Goal: Find specific page/section: Find specific page/section

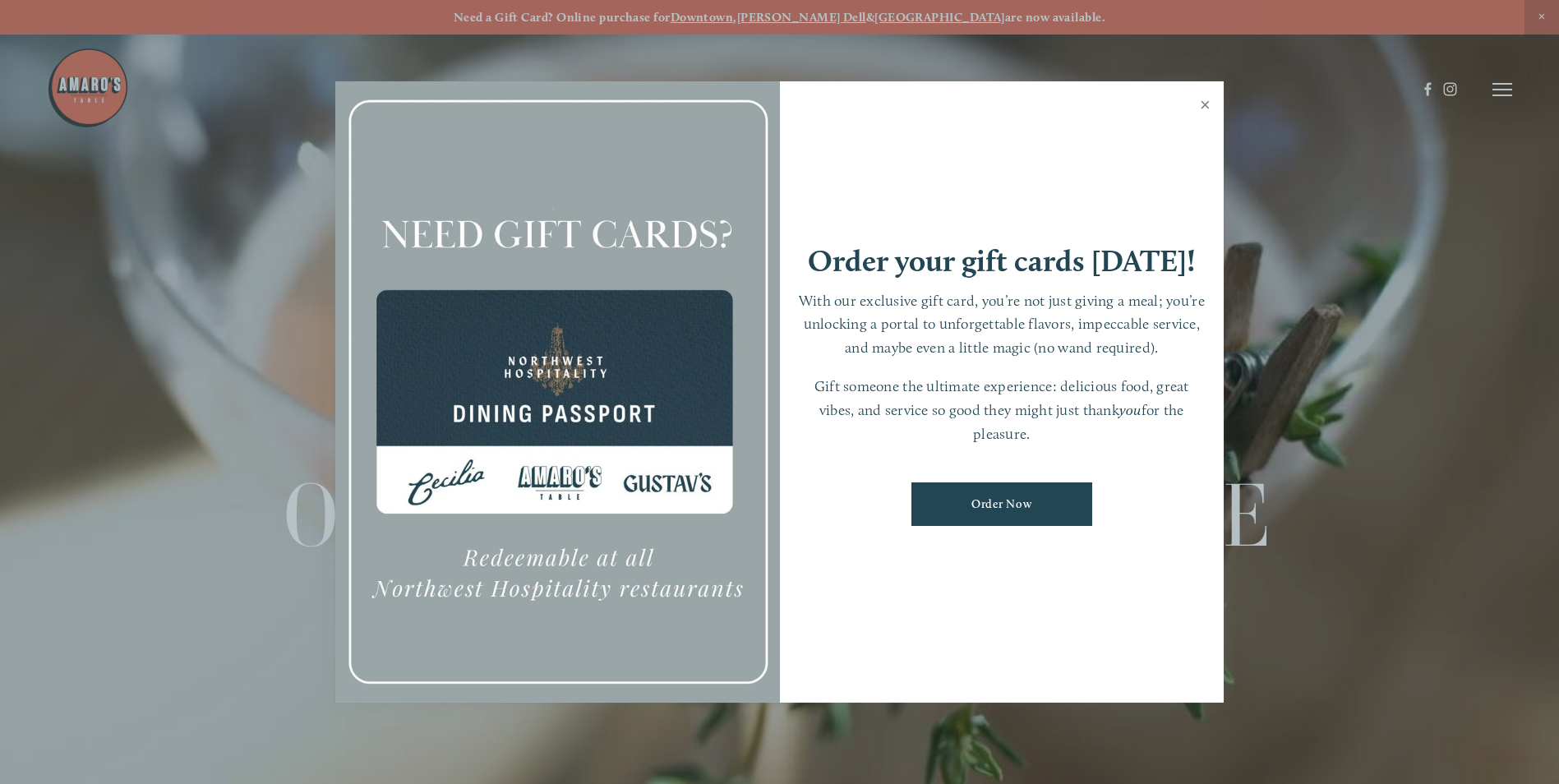
click at [1207, 105] on link "Close" at bounding box center [1204, 106] width 32 height 46
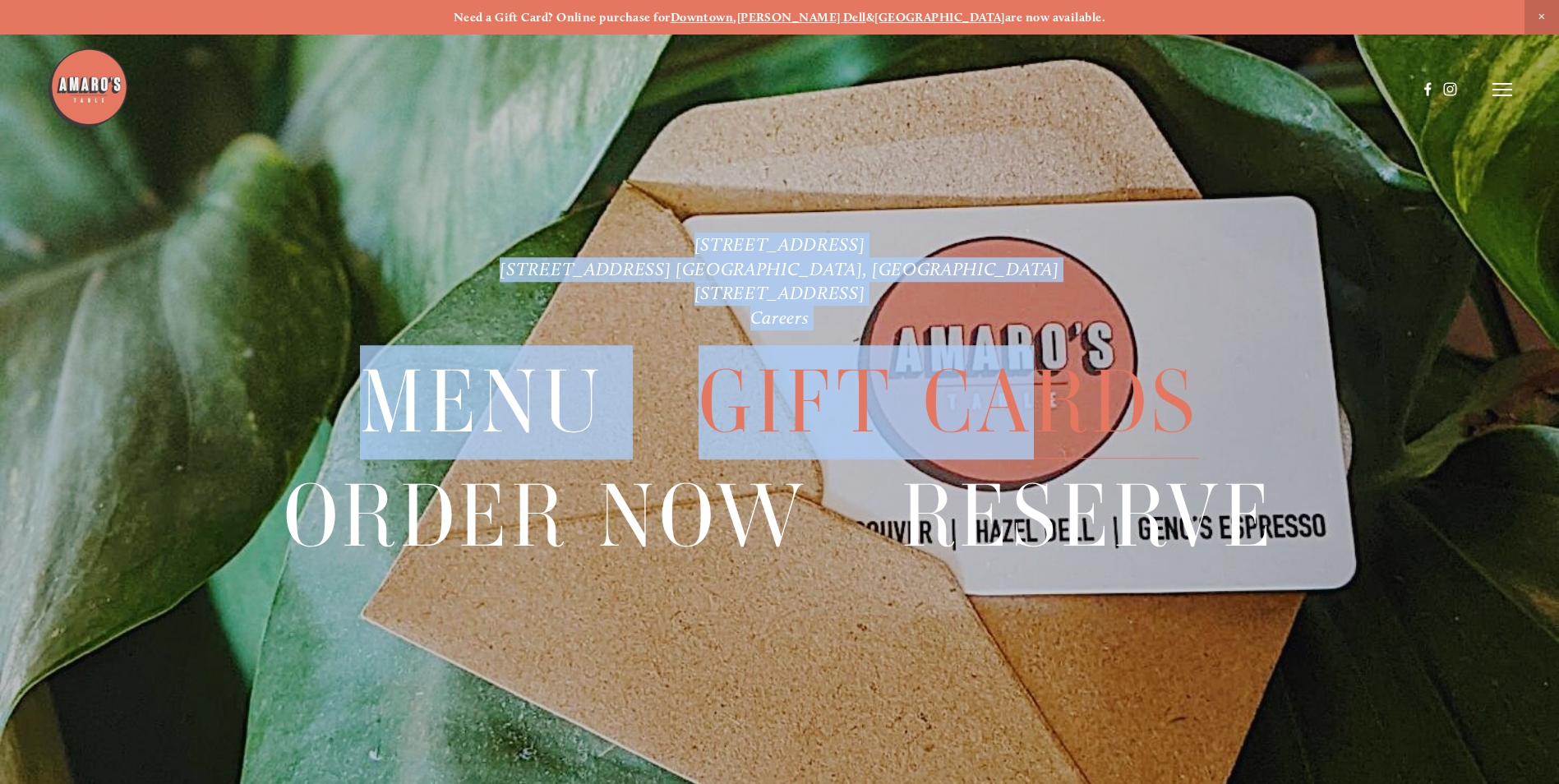
drag, startPoint x: 1015, startPoint y: 743, endPoint x: 1048, endPoint y: 358, distance: 386.4
click at [1048, 358] on div "1220 Main St. Ste. 100, Vancouver, WA 816 NE 98th Cir. Vancouver, WA 1300 Mt St…" at bounding box center [780, 426] width 1559 height 784
drag, startPoint x: 1048, startPoint y: 358, endPoint x: 1374, endPoint y: 215, distance: 356.0
click at [1374, 215] on div at bounding box center [780, 392] width 1559 height 784
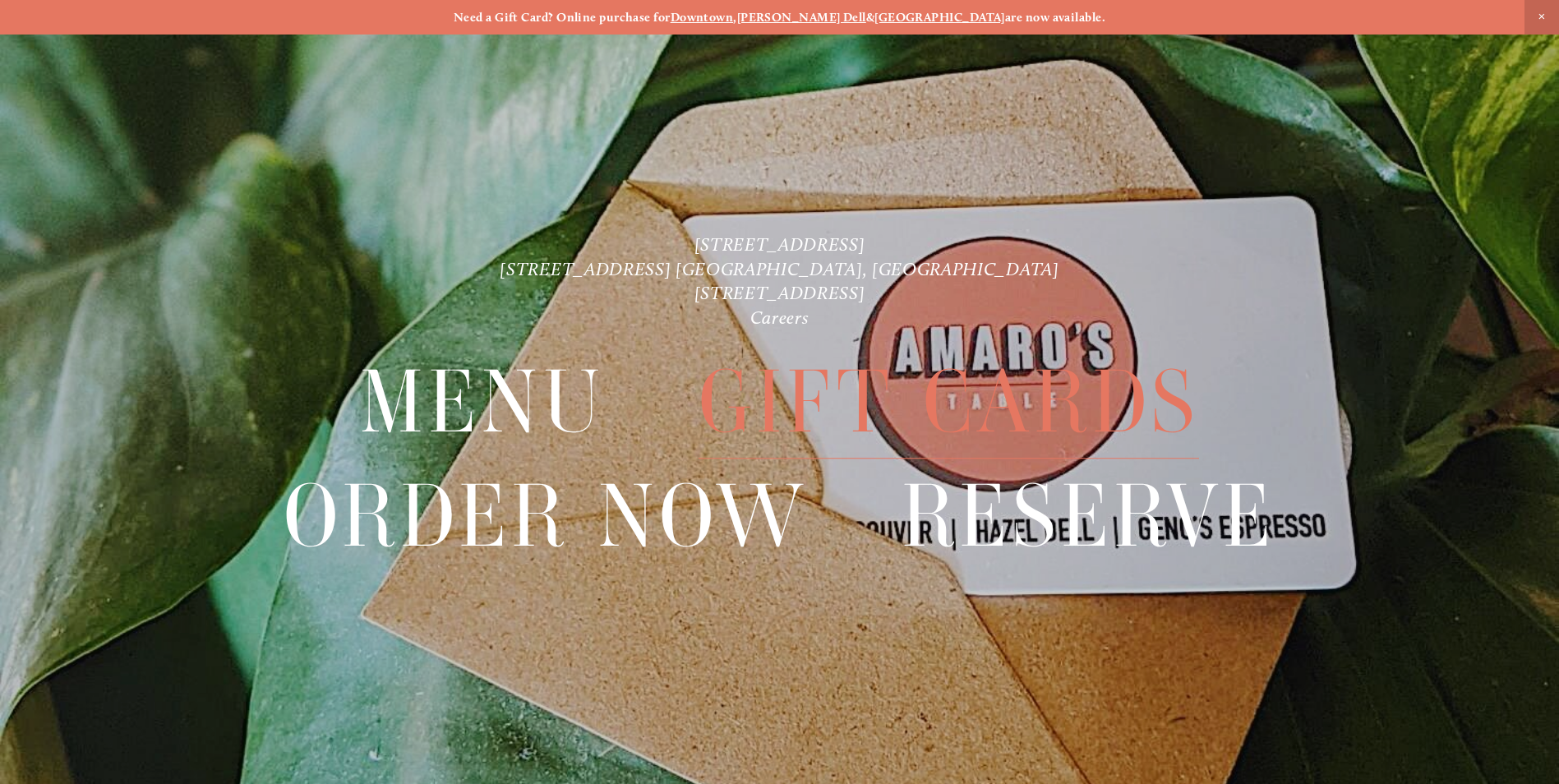
scroll to position [35, 0]
